Goal: Find specific page/section

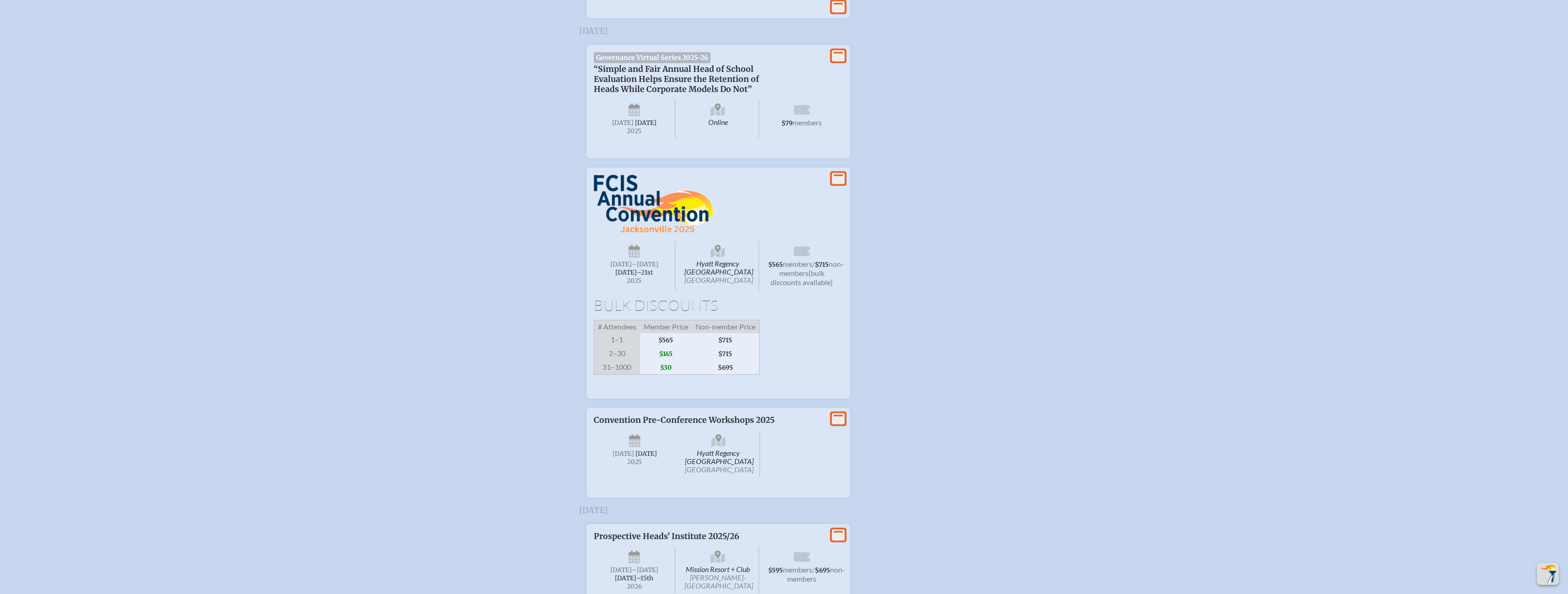
scroll to position [1327, 0]
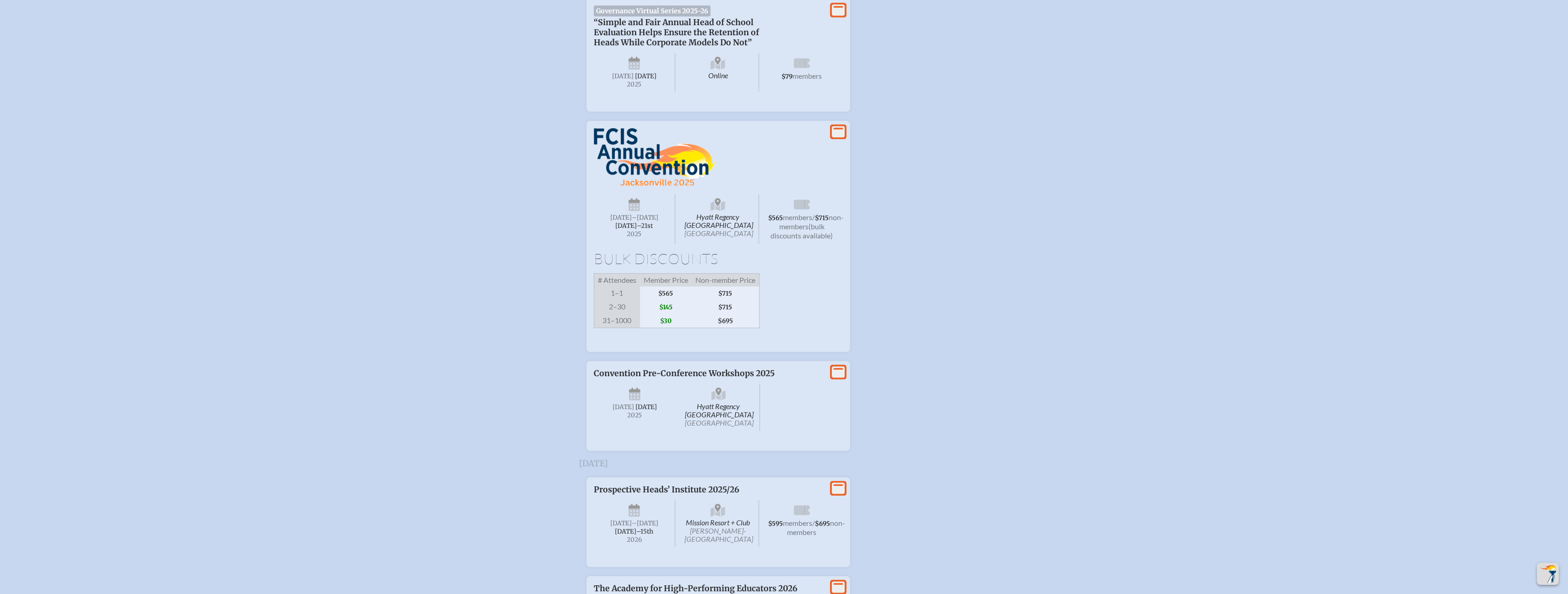
click at [710, 266] on h1 "Bulk Discounts" at bounding box center [718, 259] width 249 height 15
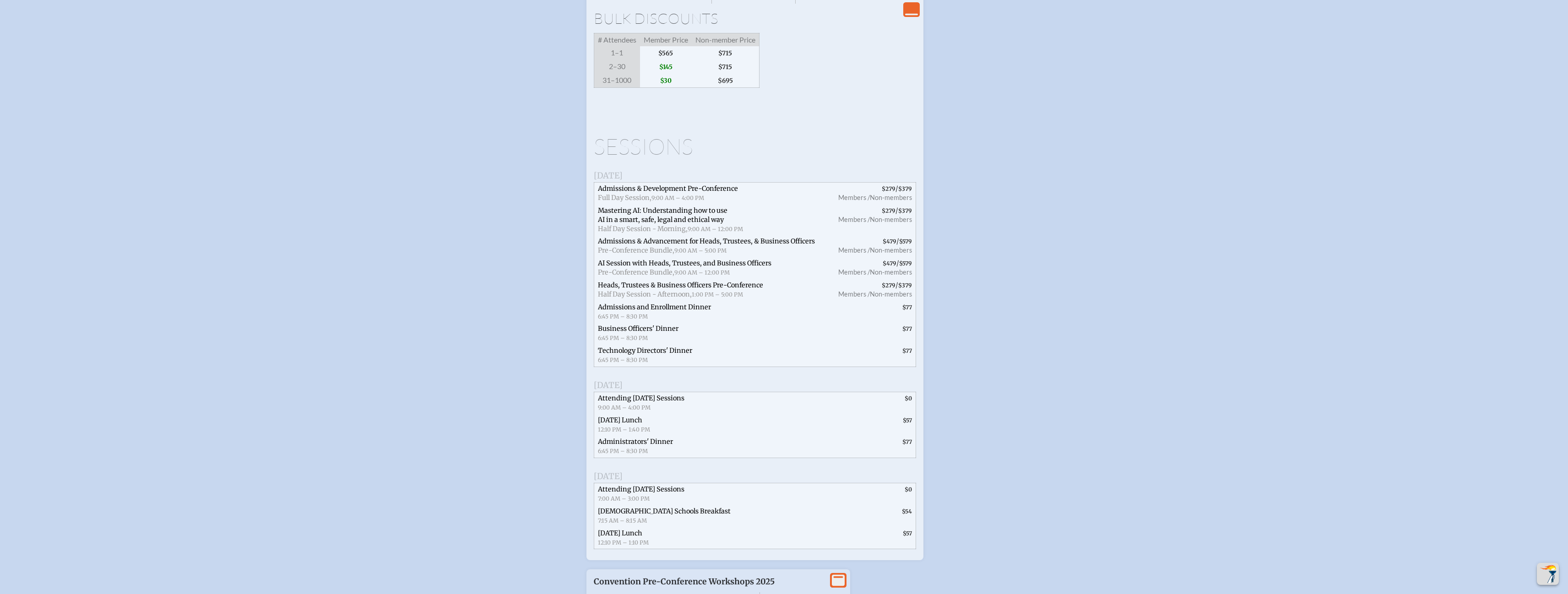
scroll to position [1601, 0]
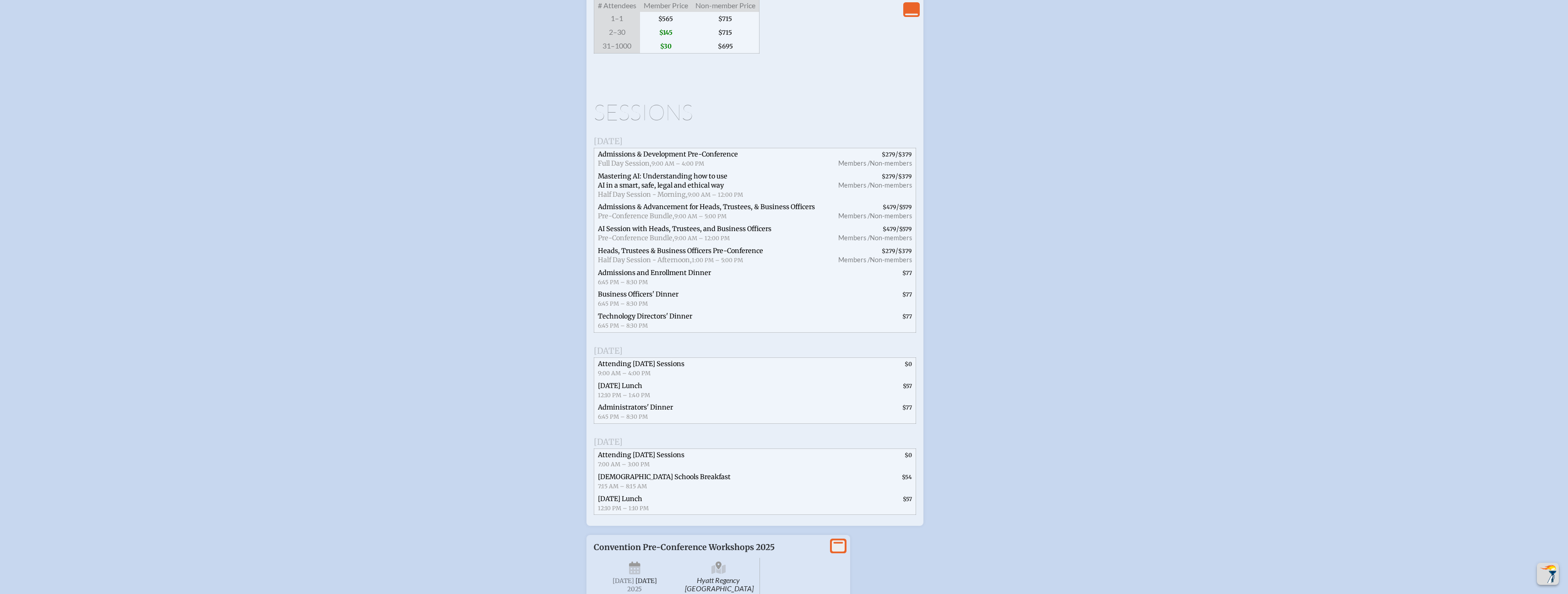
click at [662, 368] on span "Attending [DATE] Sessions" at bounding box center [641, 364] width 87 height 8
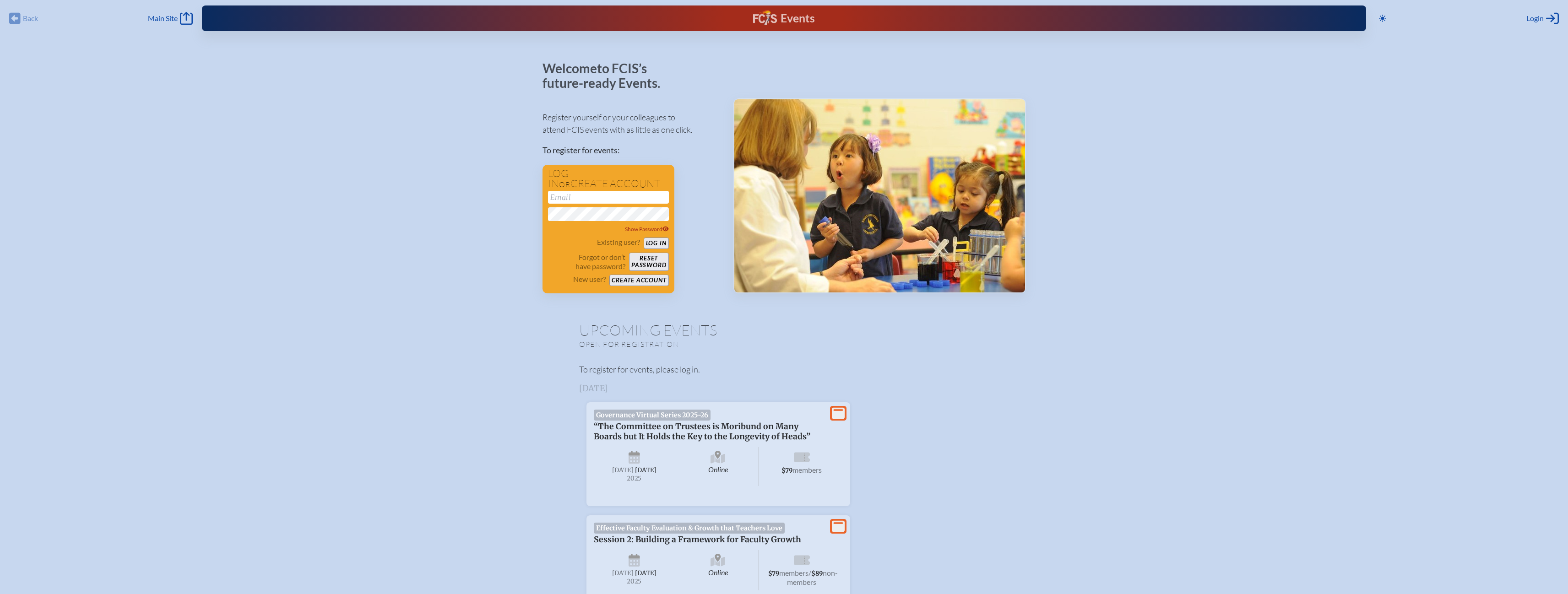
scroll to position [0, 0]
click at [156, 14] on link "Main Site Main Site" at bounding box center [170, 18] width 45 height 12
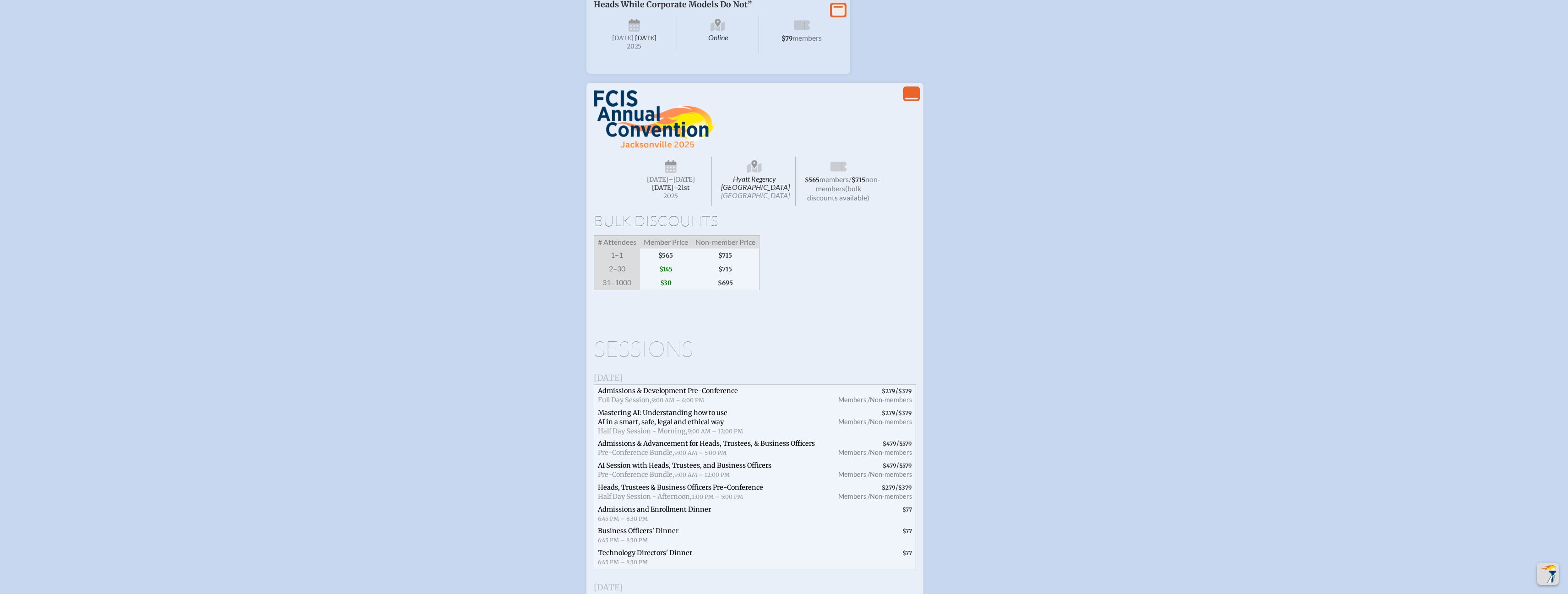
scroll to position [1419, 0]
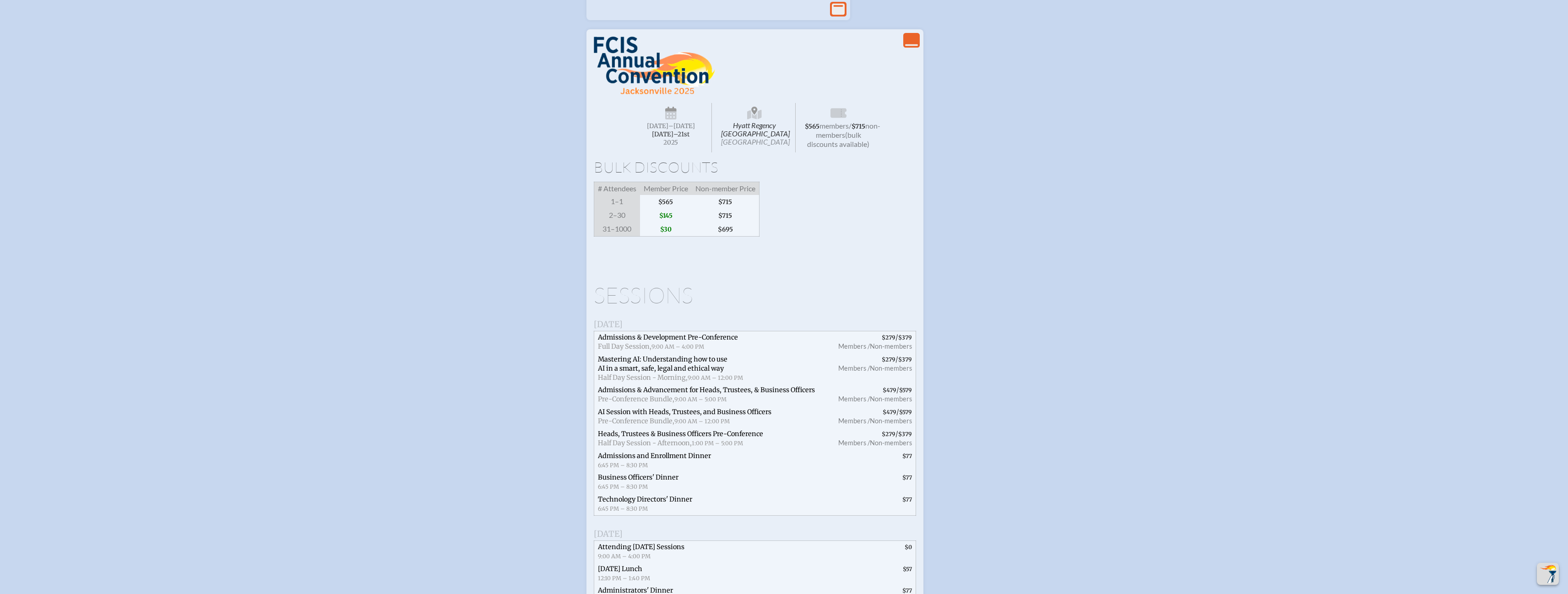
click at [909, 47] on icon "View Less" at bounding box center [911, 40] width 13 height 12
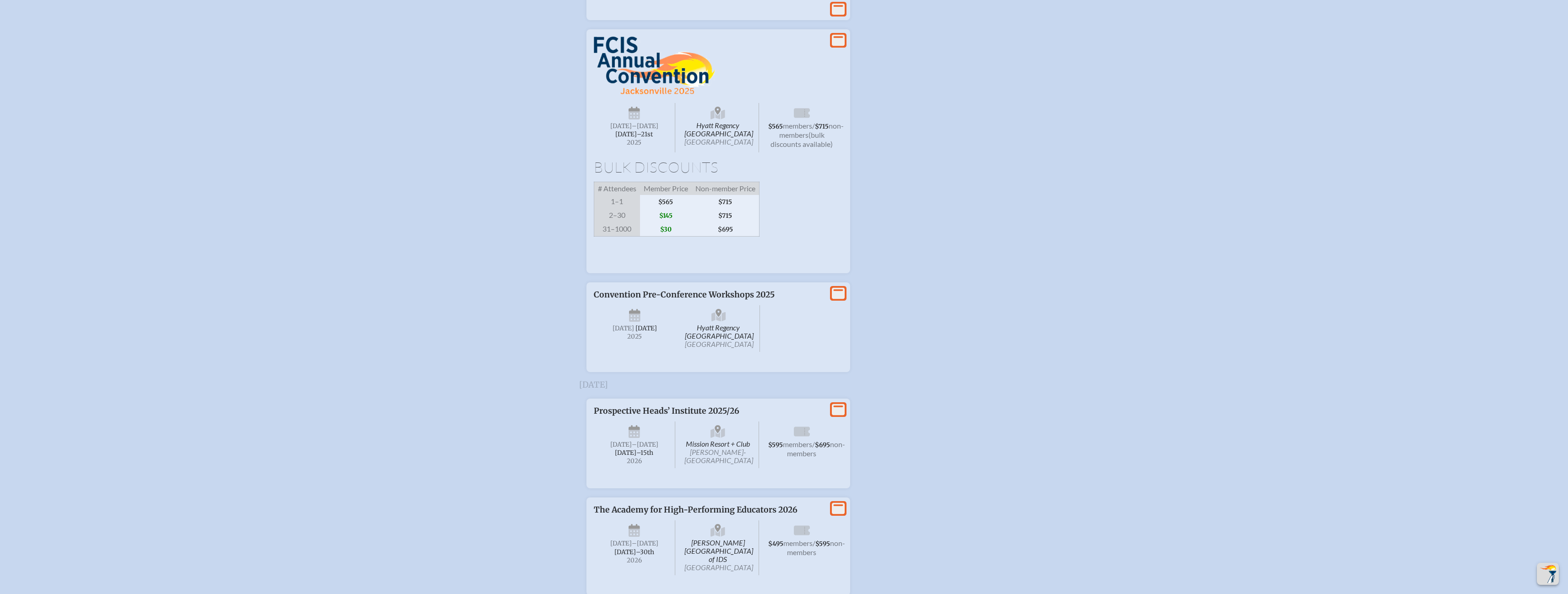
scroll to position [1500, 0]
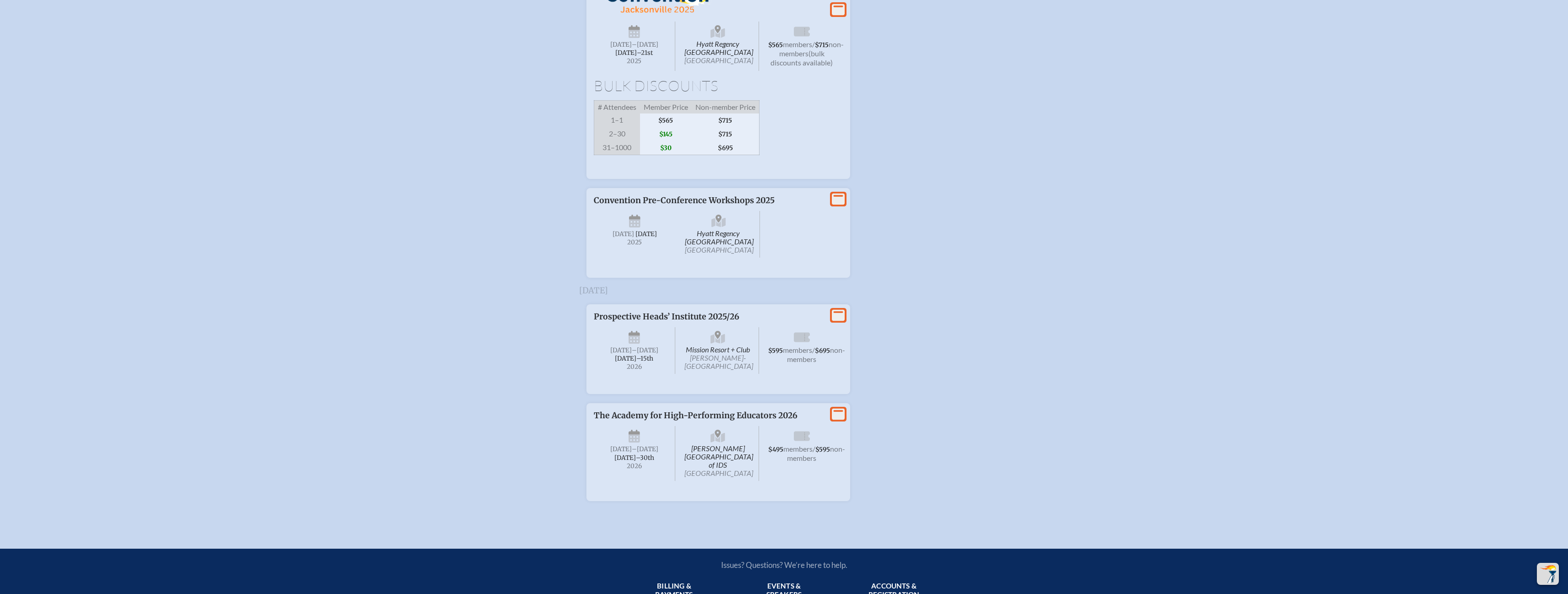
click at [836, 14] on icon at bounding box center [838, 10] width 13 height 12
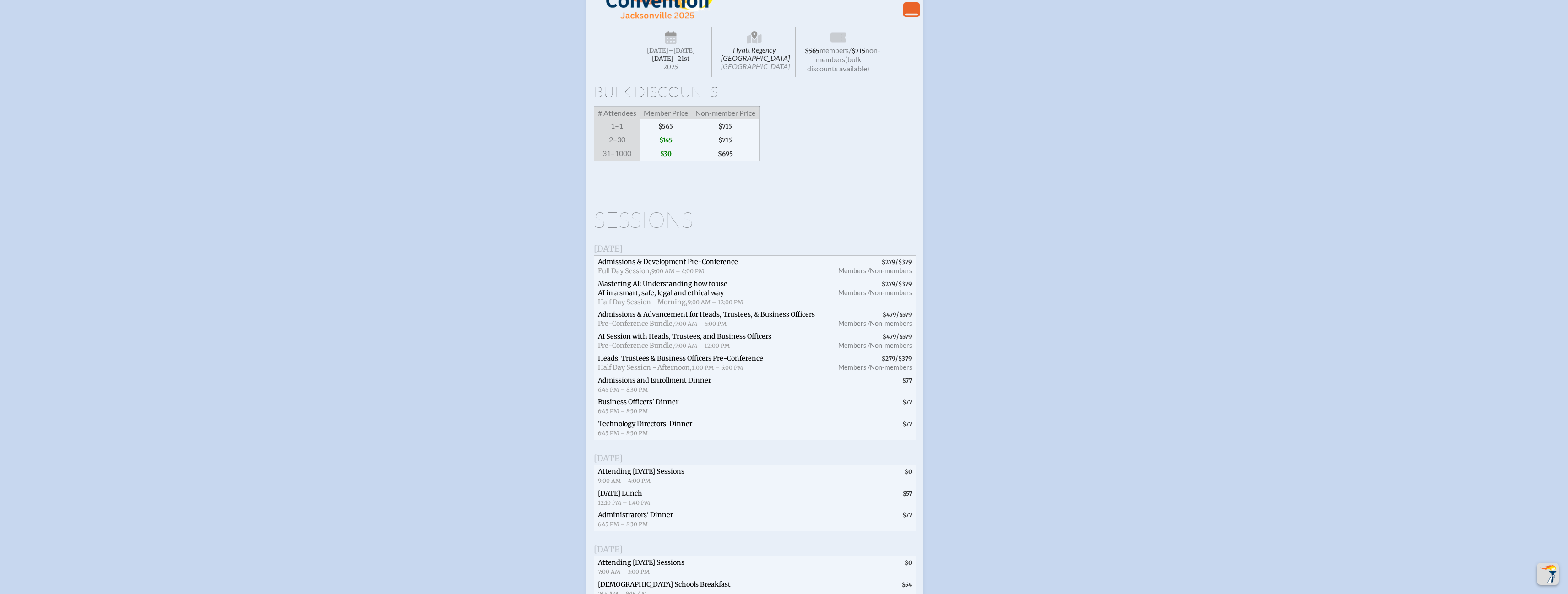
scroll to position [1454, 0]
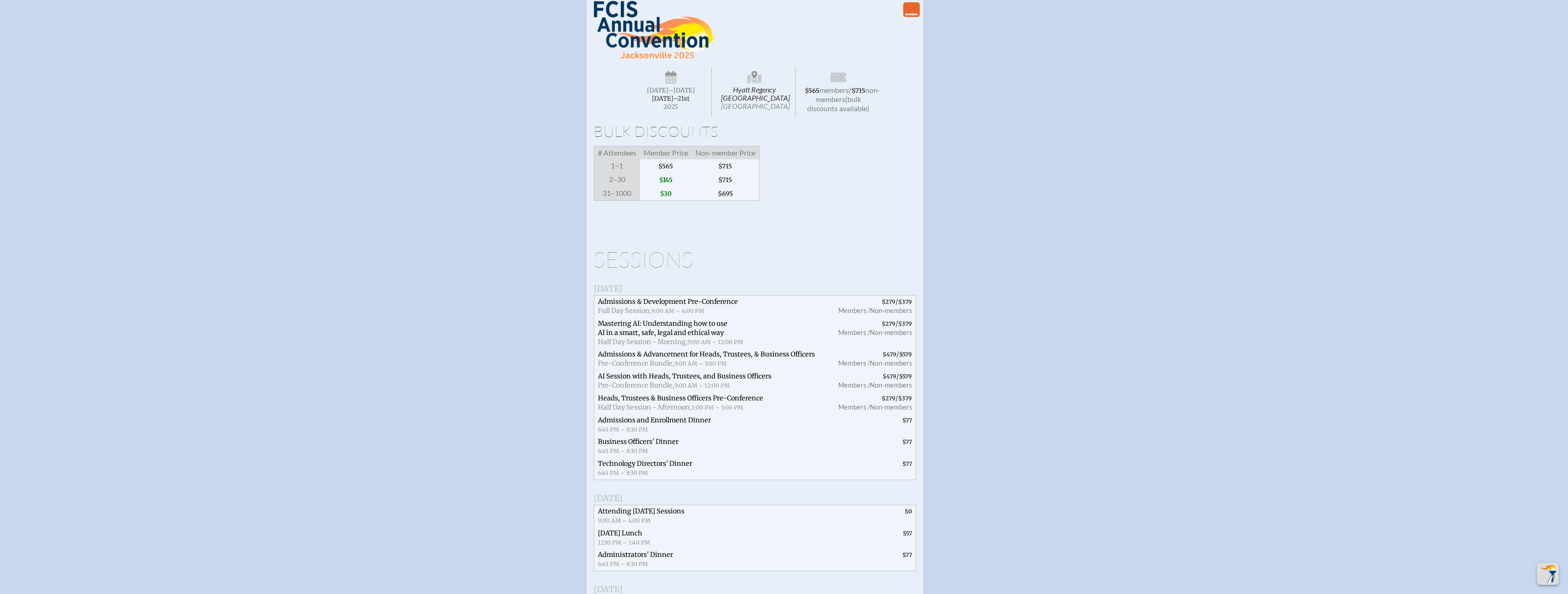
click at [913, 16] on icon "View Less" at bounding box center [911, 9] width 13 height 12
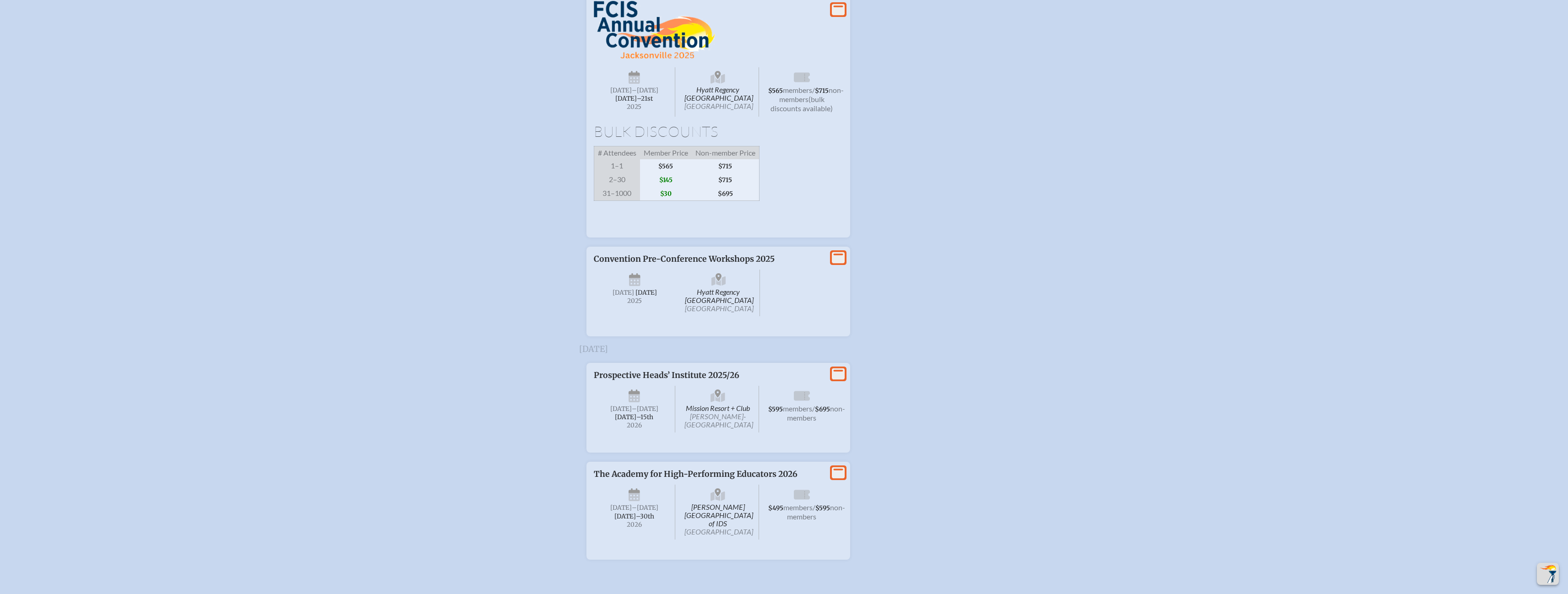
scroll to position [1500, 0]
